Goal: Transaction & Acquisition: Purchase product/service

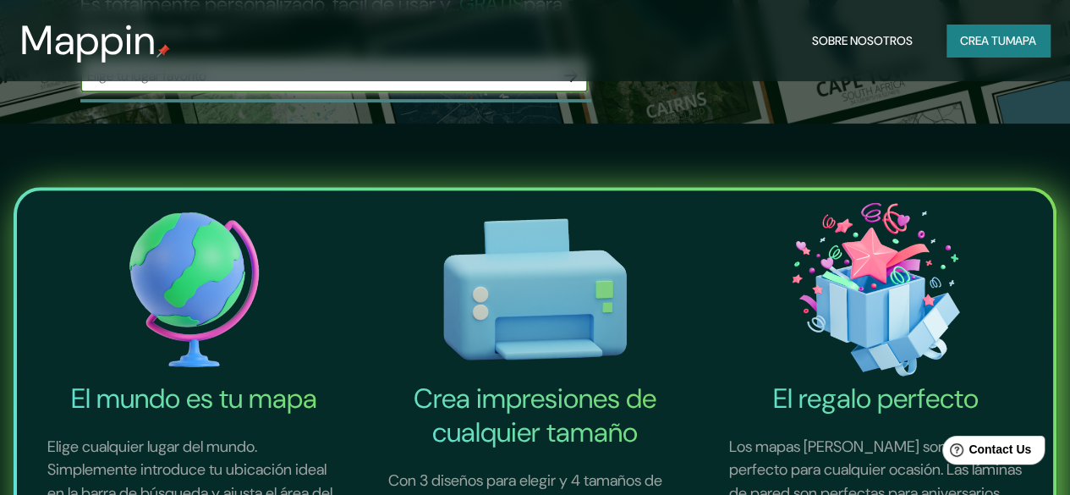
scroll to position [423, 0]
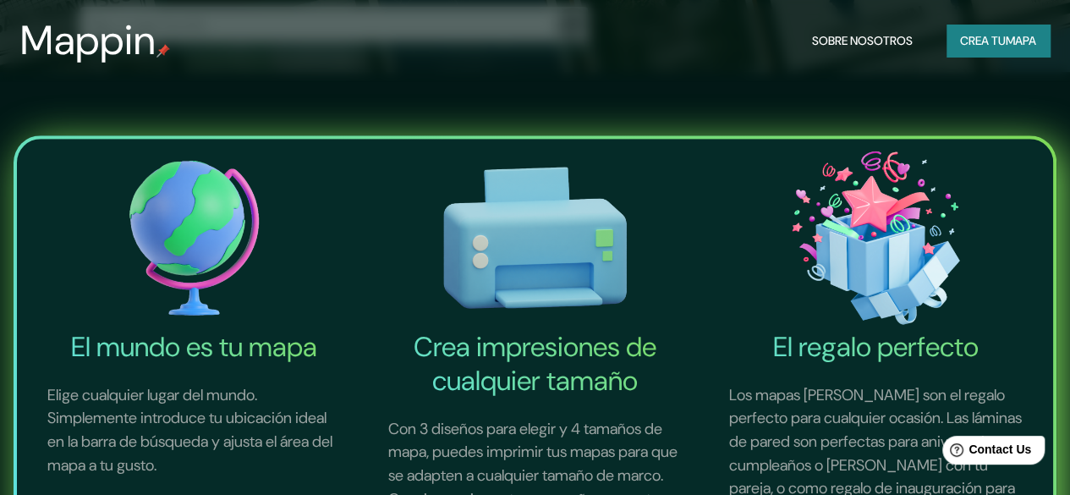
click at [581, 41] on button "button" at bounding box center [571, 24] width 34 height 34
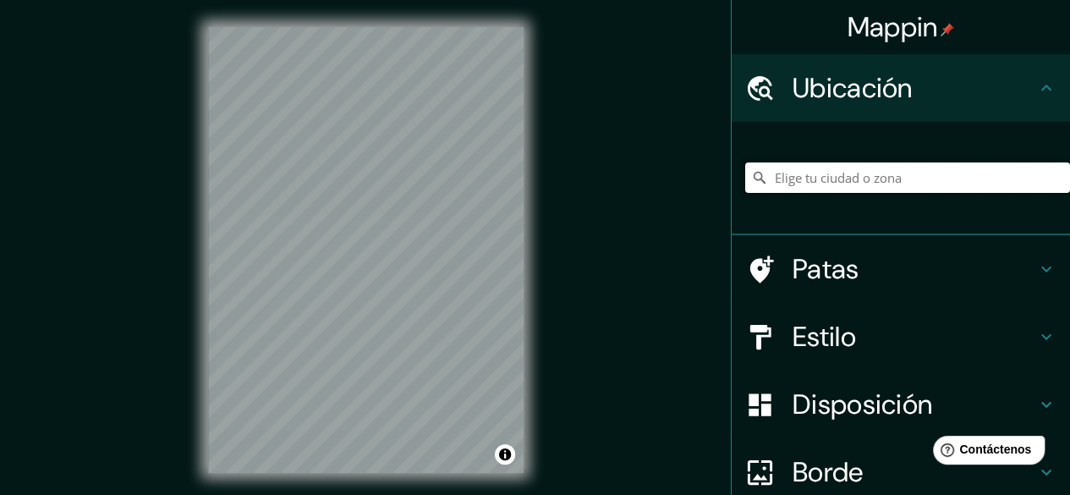
click at [891, 182] on input "Elige tu ciudad o zona" at bounding box center [907, 177] width 325 height 30
click at [184, 446] on div "© Mapbox © OpenStreetMap Improve this map" at bounding box center [366, 250] width 370 height 500
click at [929, 181] on input "[GEOGRAPHIC_DATA], [GEOGRAPHIC_DATA], [GEOGRAPHIC_DATA]" at bounding box center [907, 177] width 325 height 30
click at [1013, 189] on input "[GEOGRAPHIC_DATA], [GEOGRAPHIC_DATA], [GEOGRAPHIC_DATA]" at bounding box center [907, 177] width 325 height 30
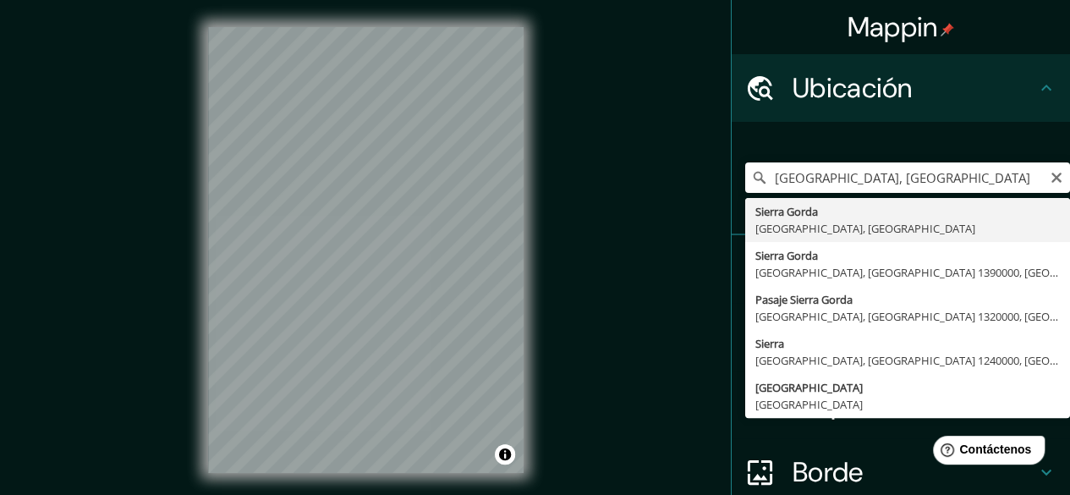
type input "[GEOGRAPHIC_DATA], [GEOGRAPHIC_DATA], [GEOGRAPHIC_DATA]"
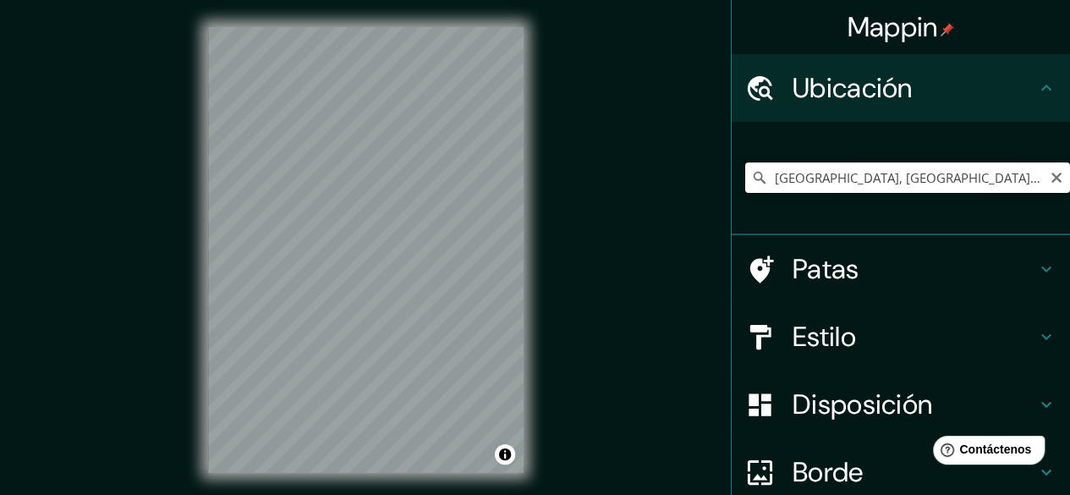
click at [1024, 189] on input "[GEOGRAPHIC_DATA], [GEOGRAPHIC_DATA], [GEOGRAPHIC_DATA]" at bounding box center [907, 177] width 325 height 30
click at [618, 156] on div "Mappin Ubicación [GEOGRAPHIC_DATA], [GEOGRAPHIC_DATA], [GEOGRAPHIC_DATA] Patas …" at bounding box center [535, 263] width 1070 height 527
click at [575, 95] on div "Mappin Ubicación [GEOGRAPHIC_DATA], [GEOGRAPHIC_DATA], [GEOGRAPHIC_DATA] Patas …" at bounding box center [535, 263] width 1070 height 527
click at [610, 81] on div "Mappin Ubicación [GEOGRAPHIC_DATA], [GEOGRAPHIC_DATA], [GEOGRAPHIC_DATA] Patas …" at bounding box center [535, 263] width 1070 height 527
click at [546, 126] on div "© Mapbox © OpenStreetMap Improve this map" at bounding box center [366, 250] width 370 height 500
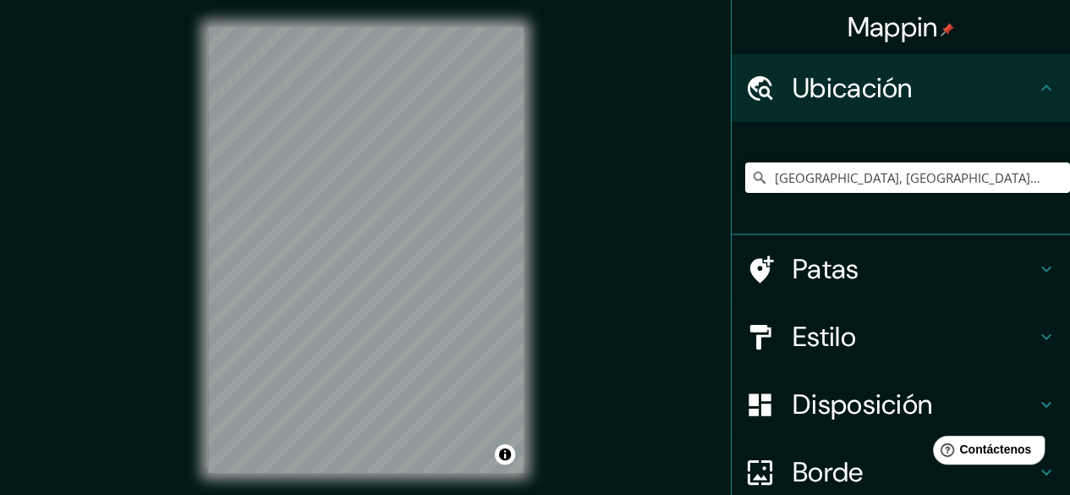
click at [692, 50] on div "Mappin Ubicación [GEOGRAPHIC_DATA], [GEOGRAPHIC_DATA], [GEOGRAPHIC_DATA] Patas …" at bounding box center [535, 263] width 1070 height 527
click at [640, 45] on div "Mappin Ubicación [GEOGRAPHIC_DATA], [GEOGRAPHIC_DATA], [GEOGRAPHIC_DATA] Patas …" at bounding box center [535, 263] width 1070 height 527
click at [541, 107] on div "© Mapbox © OpenStreetMap Improve this map" at bounding box center [366, 250] width 370 height 500
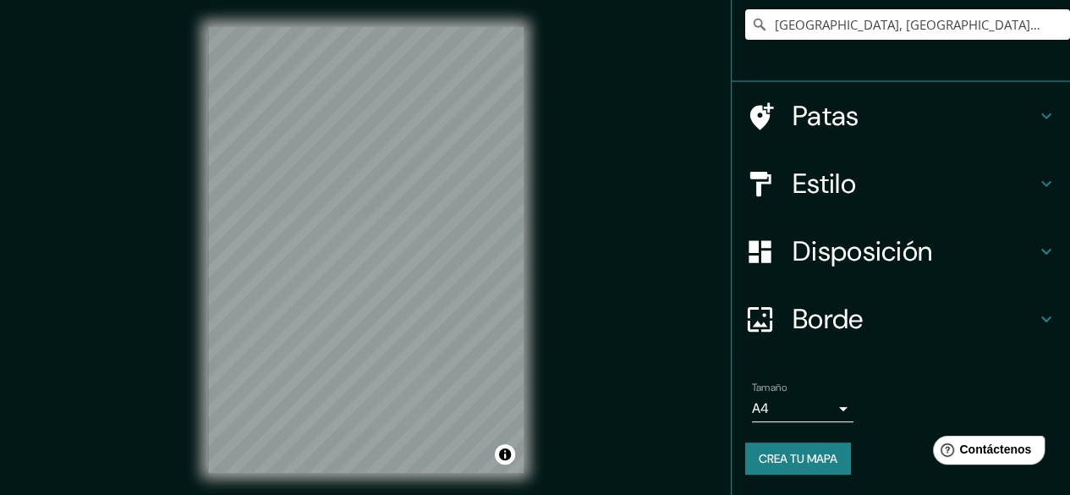
click at [1003, 250] on h4 "Disposición" at bounding box center [915, 251] width 244 height 34
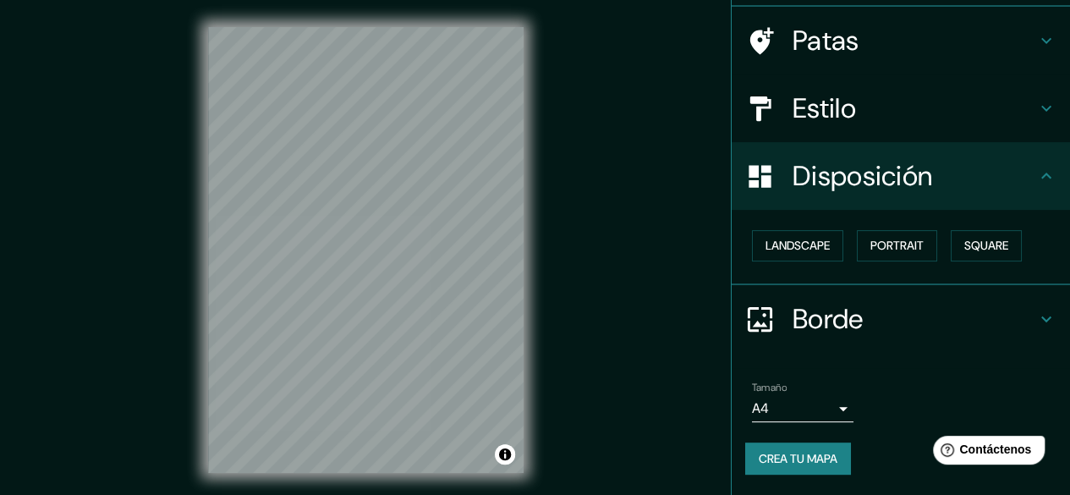
scroll to position [131, 0]
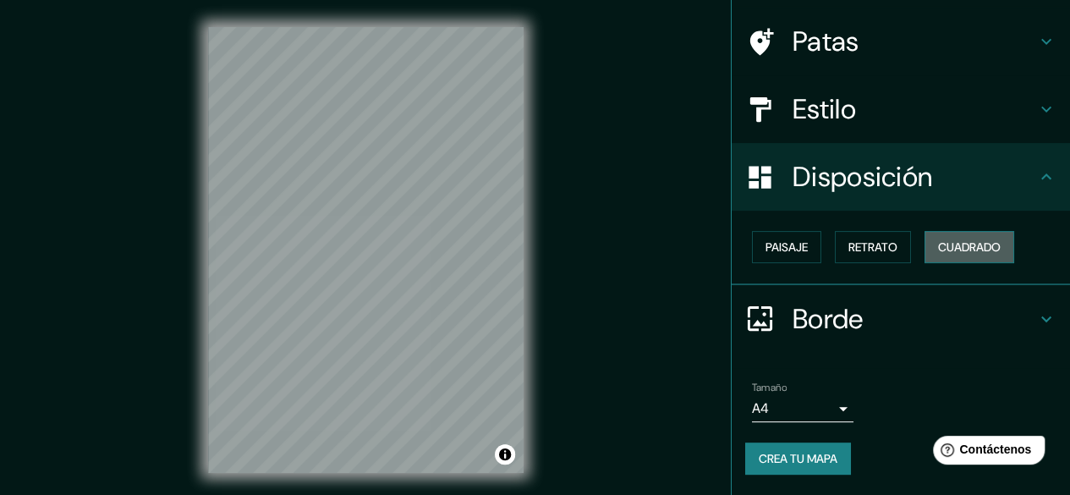
click at [973, 258] on font "Cuadrado" at bounding box center [969, 247] width 63 height 22
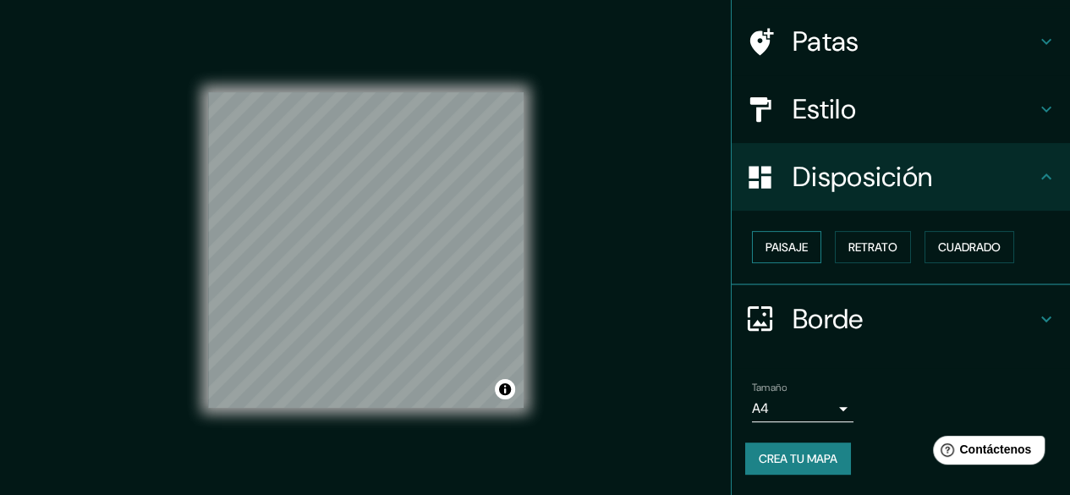
click at [795, 255] on font "Paisaje" at bounding box center [787, 246] width 42 height 15
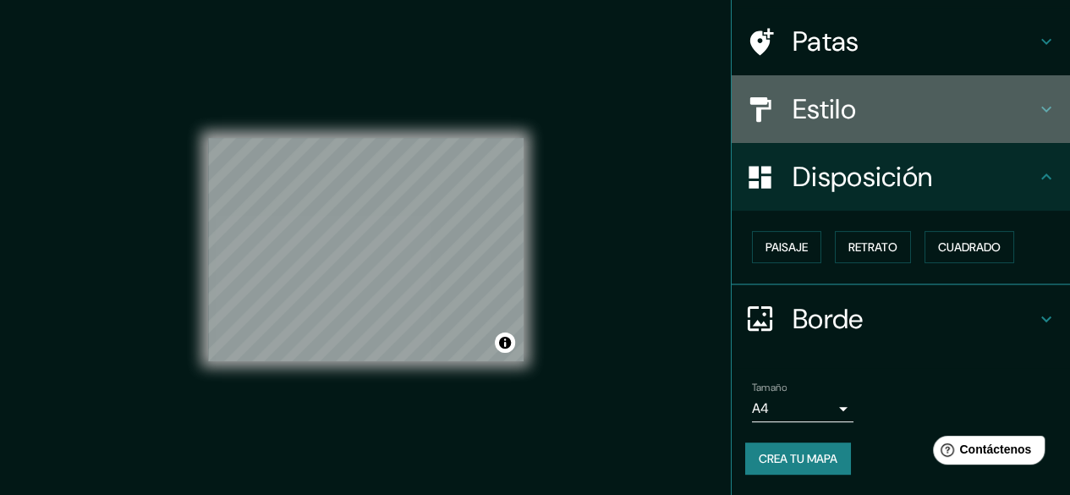
click at [801, 82] on div "Estilo" at bounding box center [901, 109] width 338 height 68
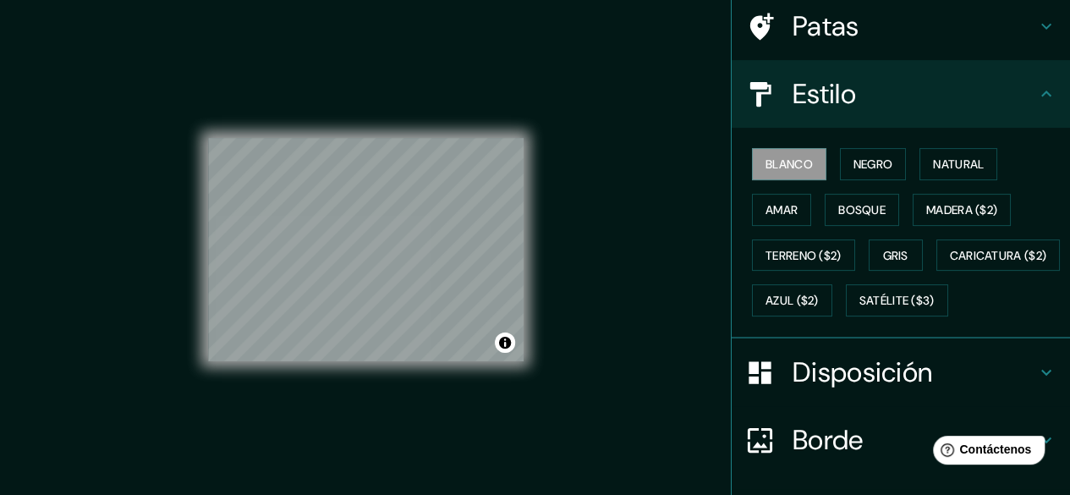
click at [813, 236] on div "Blanco Negro Natural Amar Bosque Madera ($2) Terreno ($2) Gris Caricatura ($2) …" at bounding box center [907, 232] width 325 height 182
click at [838, 221] on font "Bosque" at bounding box center [861, 210] width 47 height 22
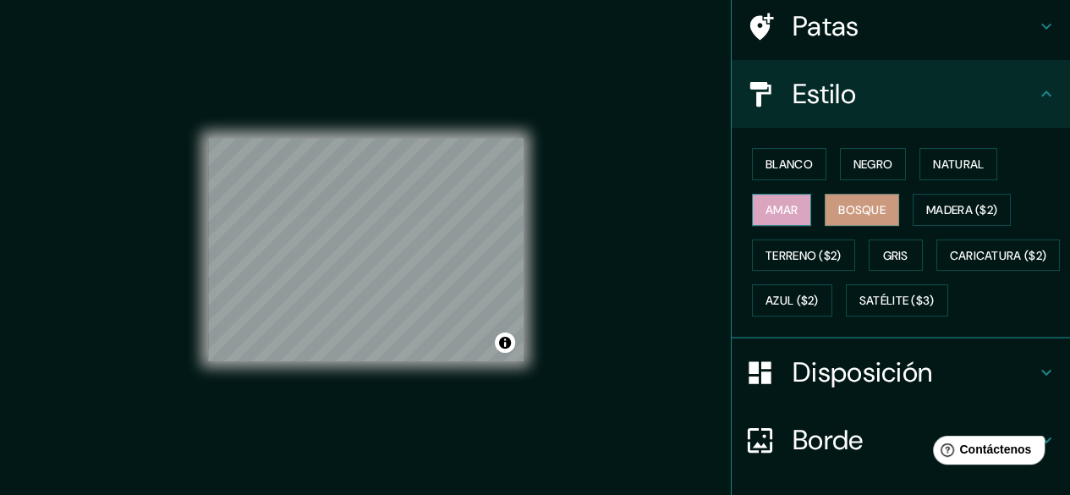
click at [772, 217] on font "Amar" at bounding box center [782, 209] width 32 height 15
